Goal: Register for event/course

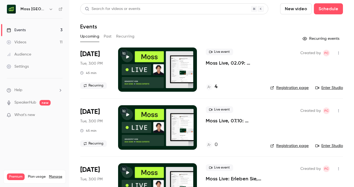
scroll to position [23, 0]
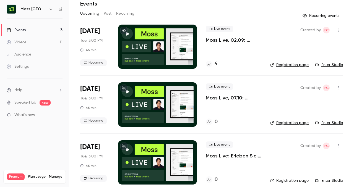
click at [213, 40] on p "Moss Live, 02.09: Erleben Sie, wie Moss Ausgabenmanagement automatisiert" at bounding box center [234, 40] width 56 height 7
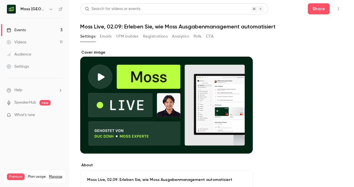
click at [340, 9] on icon "button" at bounding box center [338, 9] width 4 height 4
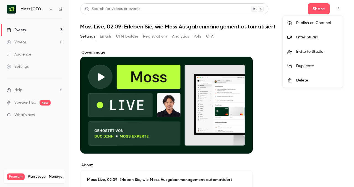
click at [259, 36] on div at bounding box center [177, 93] width 354 height 187
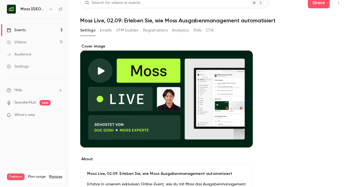
scroll to position [6, 0]
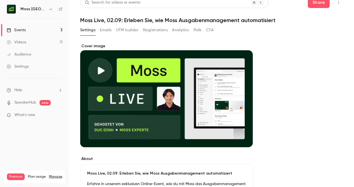
click at [118, 16] on header "Search for videos or events Share Moss Live, 02.09: Erleben Sie, wie Moss Ausga…" at bounding box center [211, 10] width 263 height 27
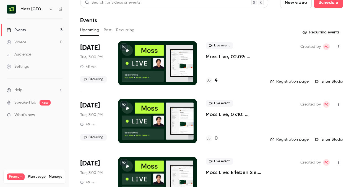
click at [301, 82] on link "Registration page" at bounding box center [289, 82] width 38 height 6
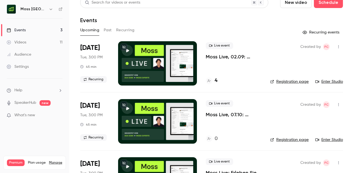
click at [217, 58] on p "Moss Live, 02.09: Erleben Sie, wie Moss Ausgabenmanagement automatisiert" at bounding box center [234, 56] width 56 height 7
